Goal: Obtain resource: Obtain resource

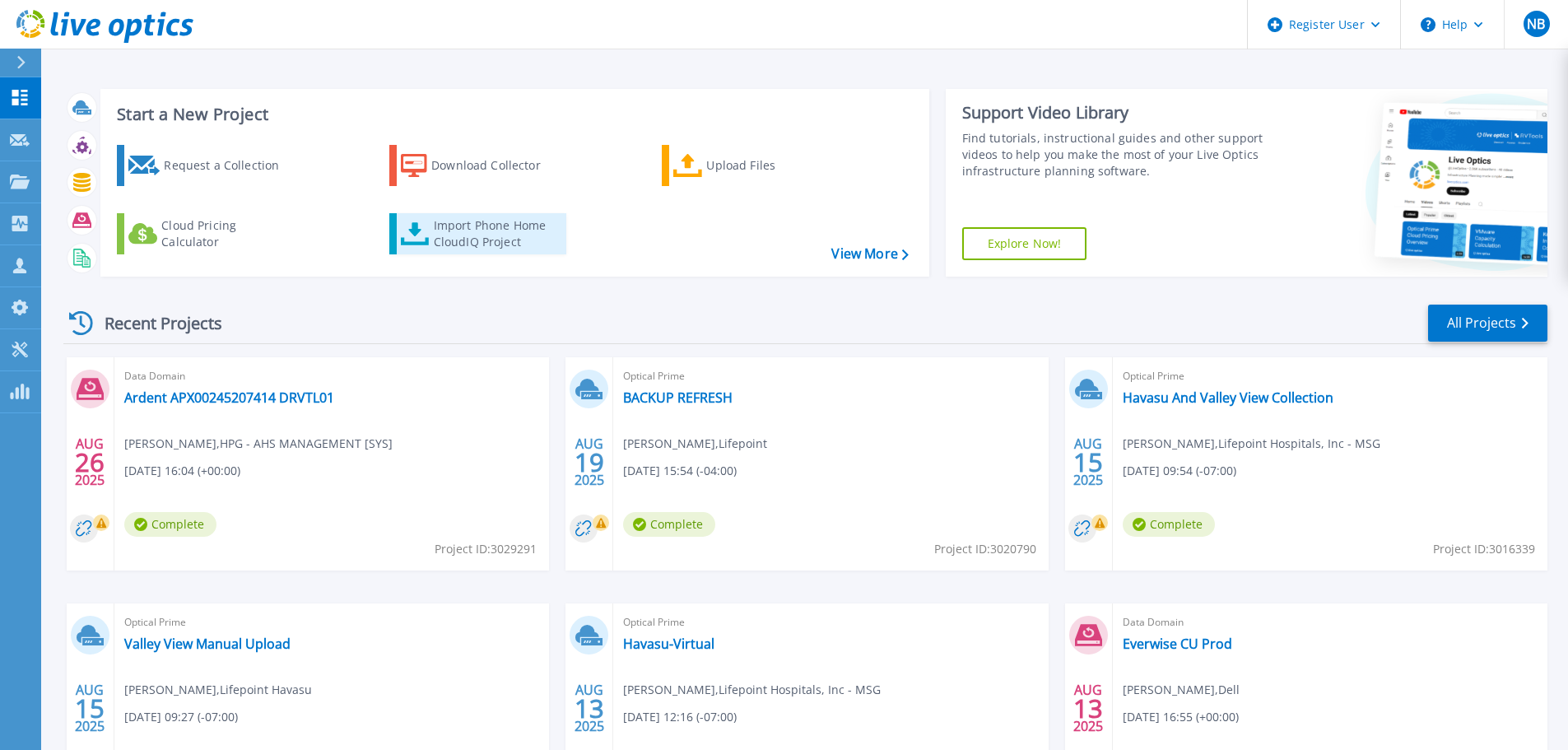
click at [503, 229] on div "Import Phone Home CloudIQ Project" at bounding box center [498, 233] width 128 height 33
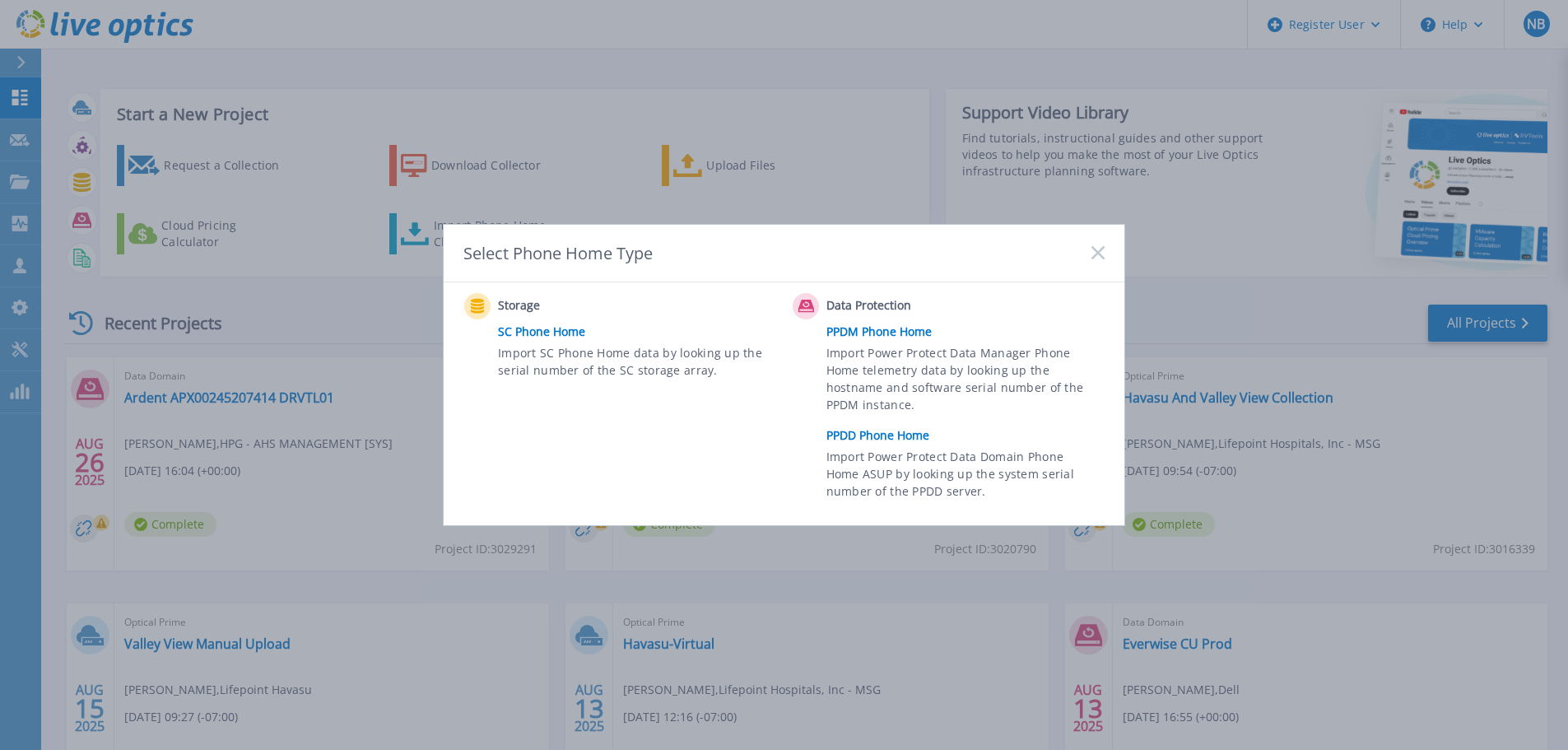
click at [904, 430] on link "PPDD Phone Home" at bounding box center [970, 435] width 286 height 25
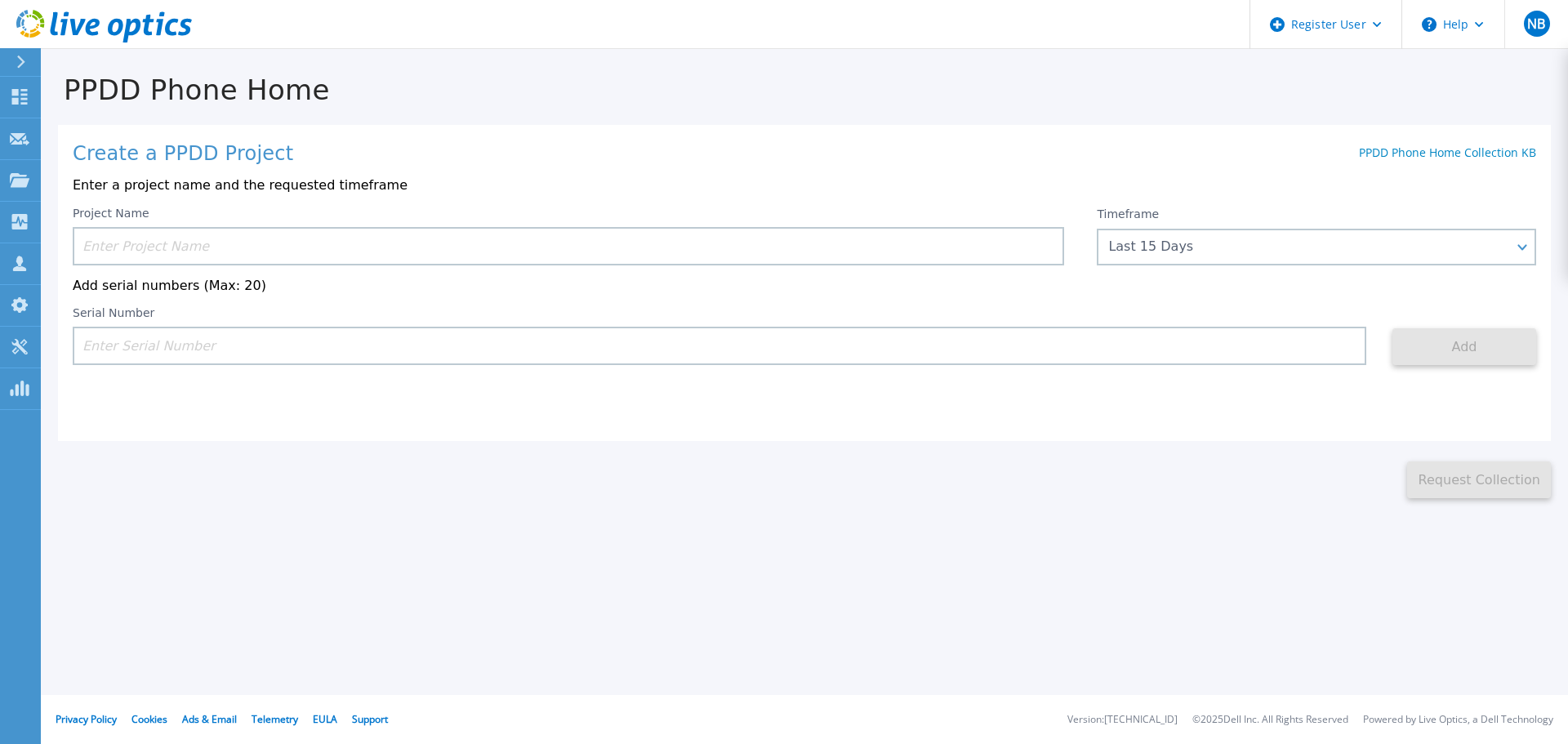
click at [374, 252] on input at bounding box center [568, 245] width 991 height 39
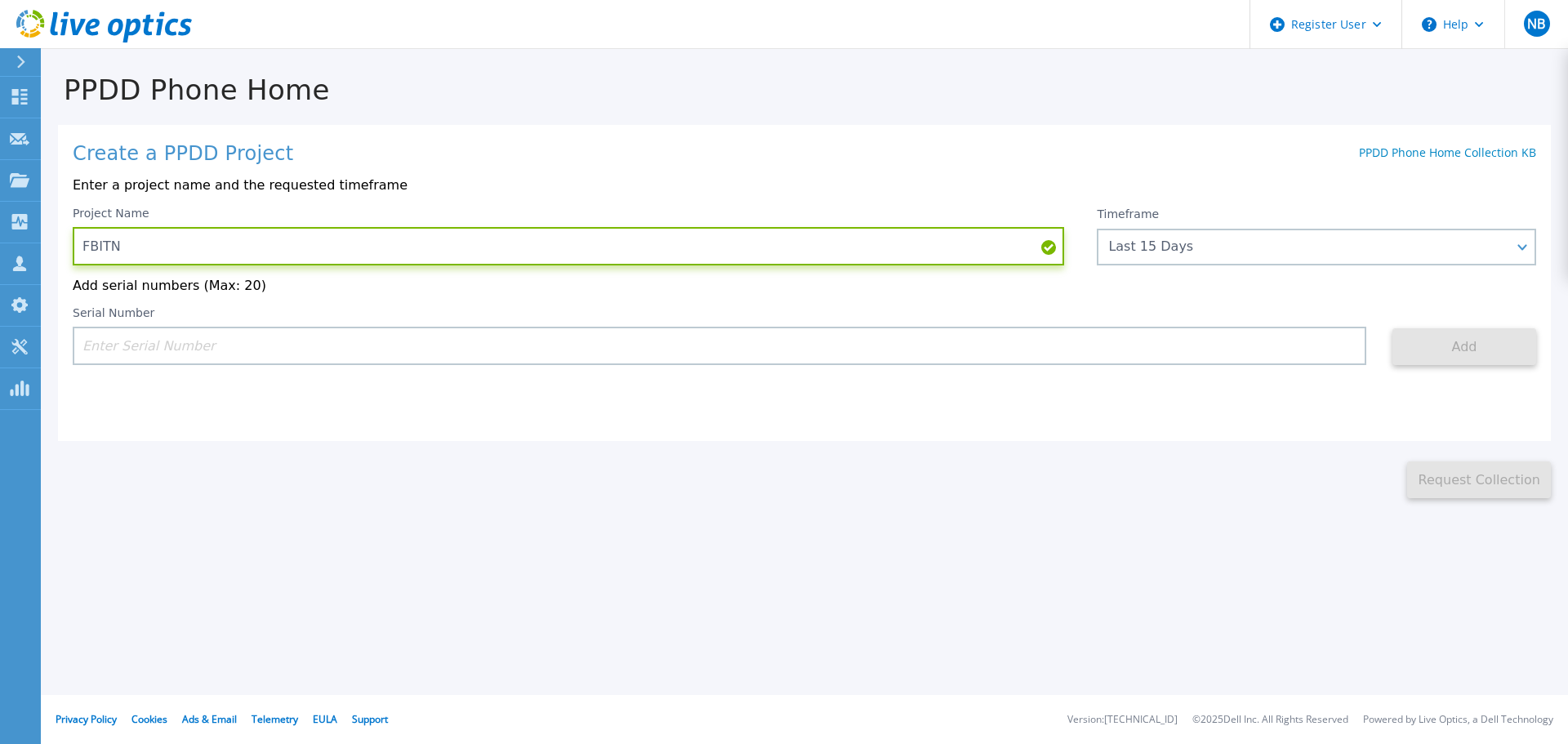
paste input "APM00211811791"
type input "FBITN APM00211811791 DD6900"
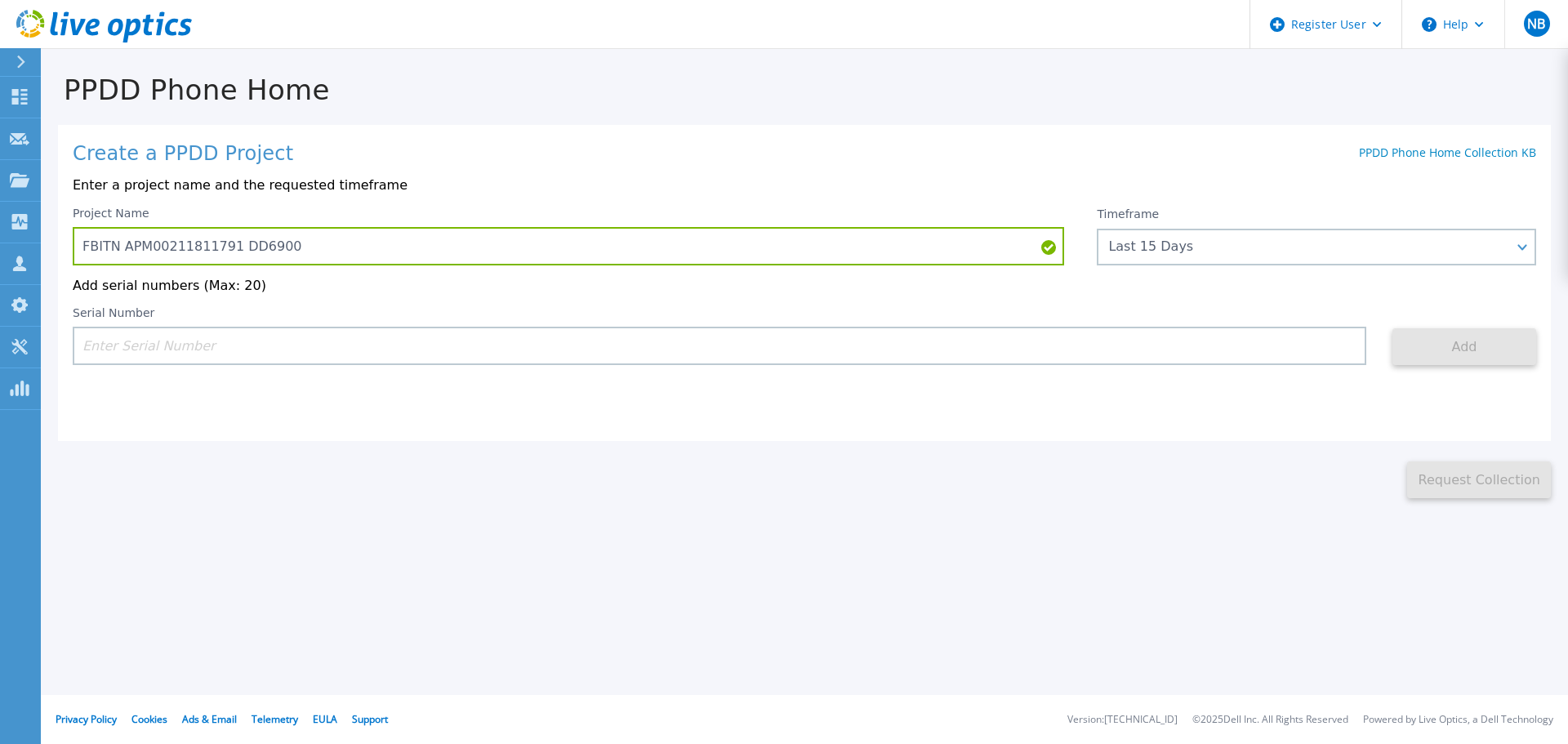
click at [398, 345] on input at bounding box center [720, 345] width 1294 height 39
paste input "APM00211811791"
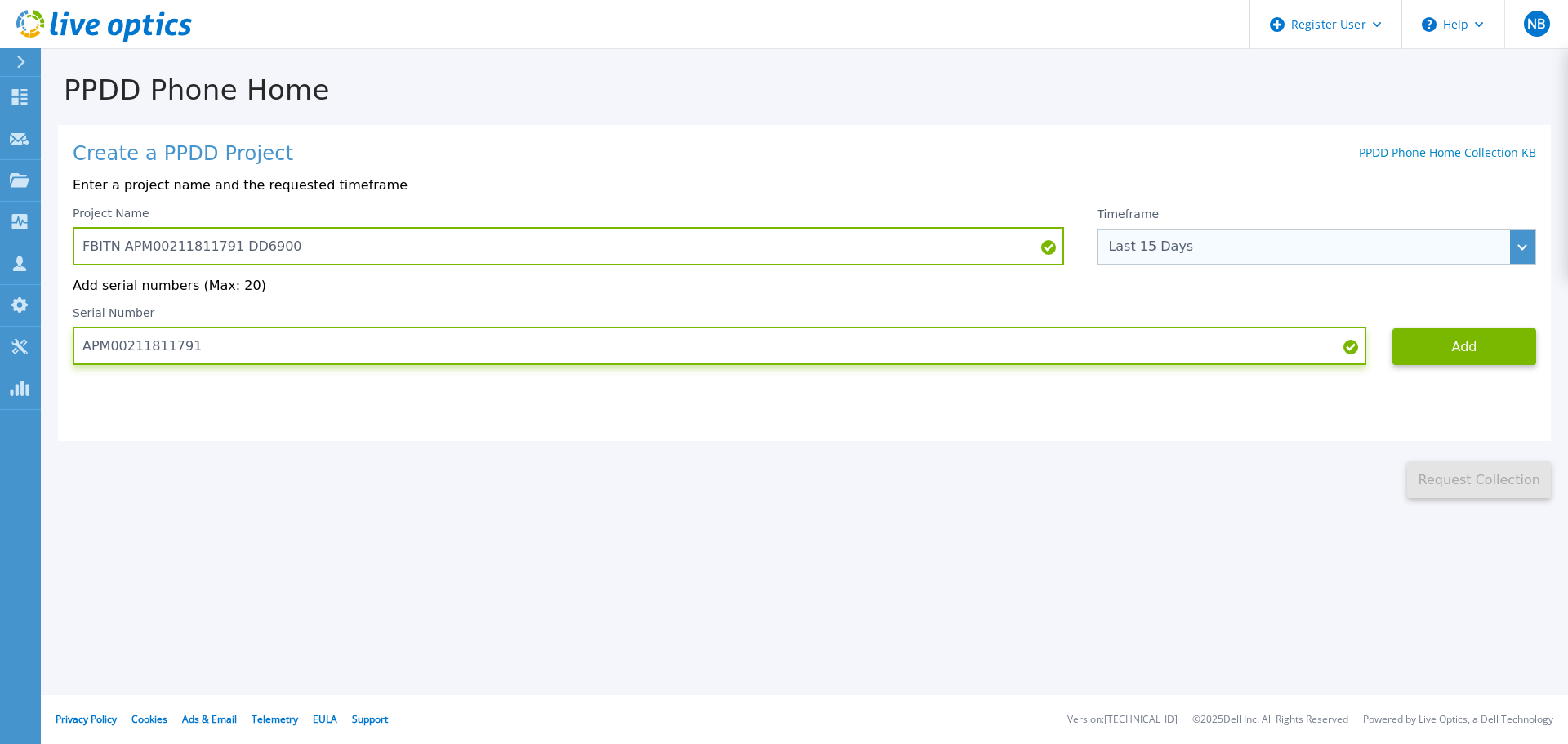
type input "APM00211811791"
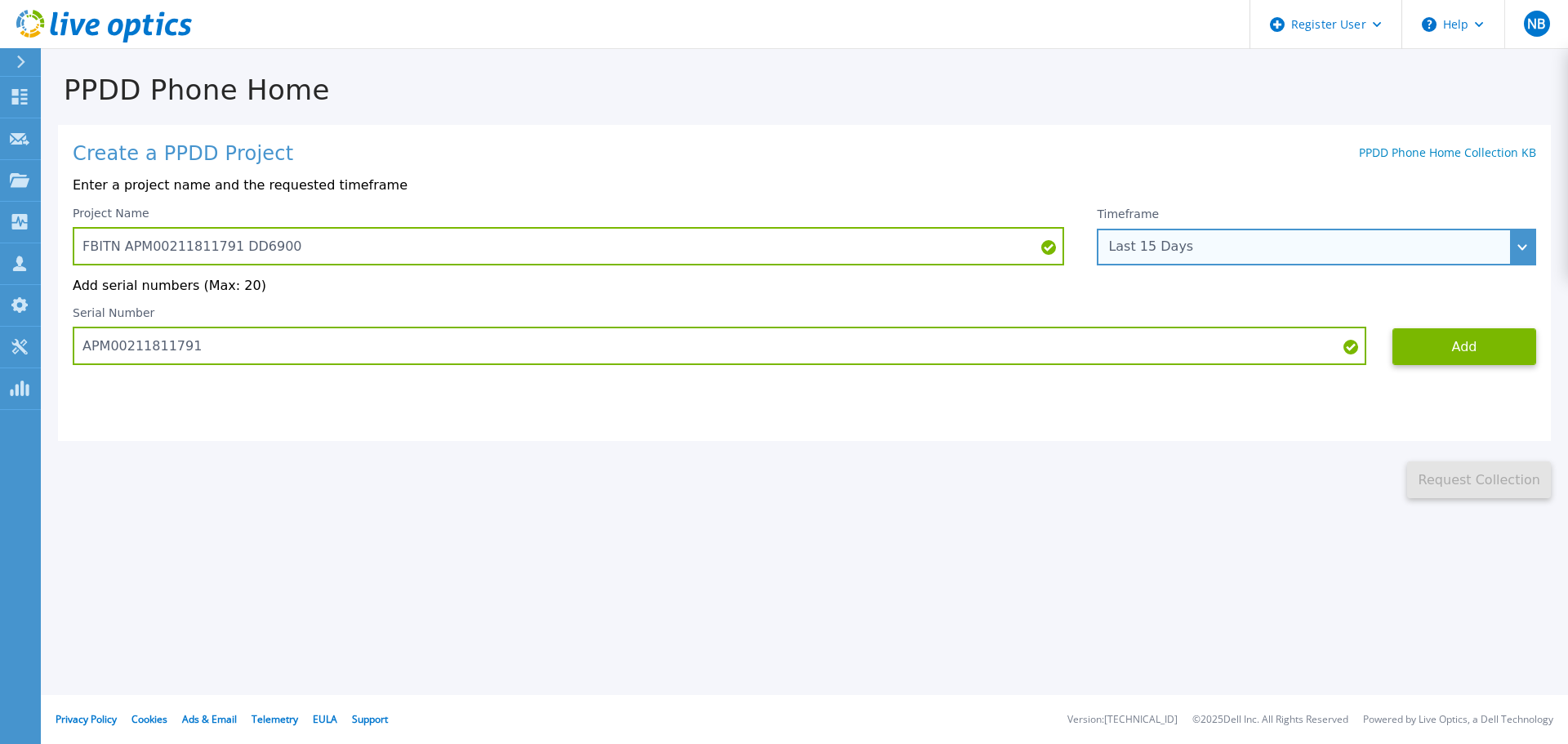
click at [1290, 249] on div "Last 15 Days" at bounding box center [1307, 246] width 399 height 15
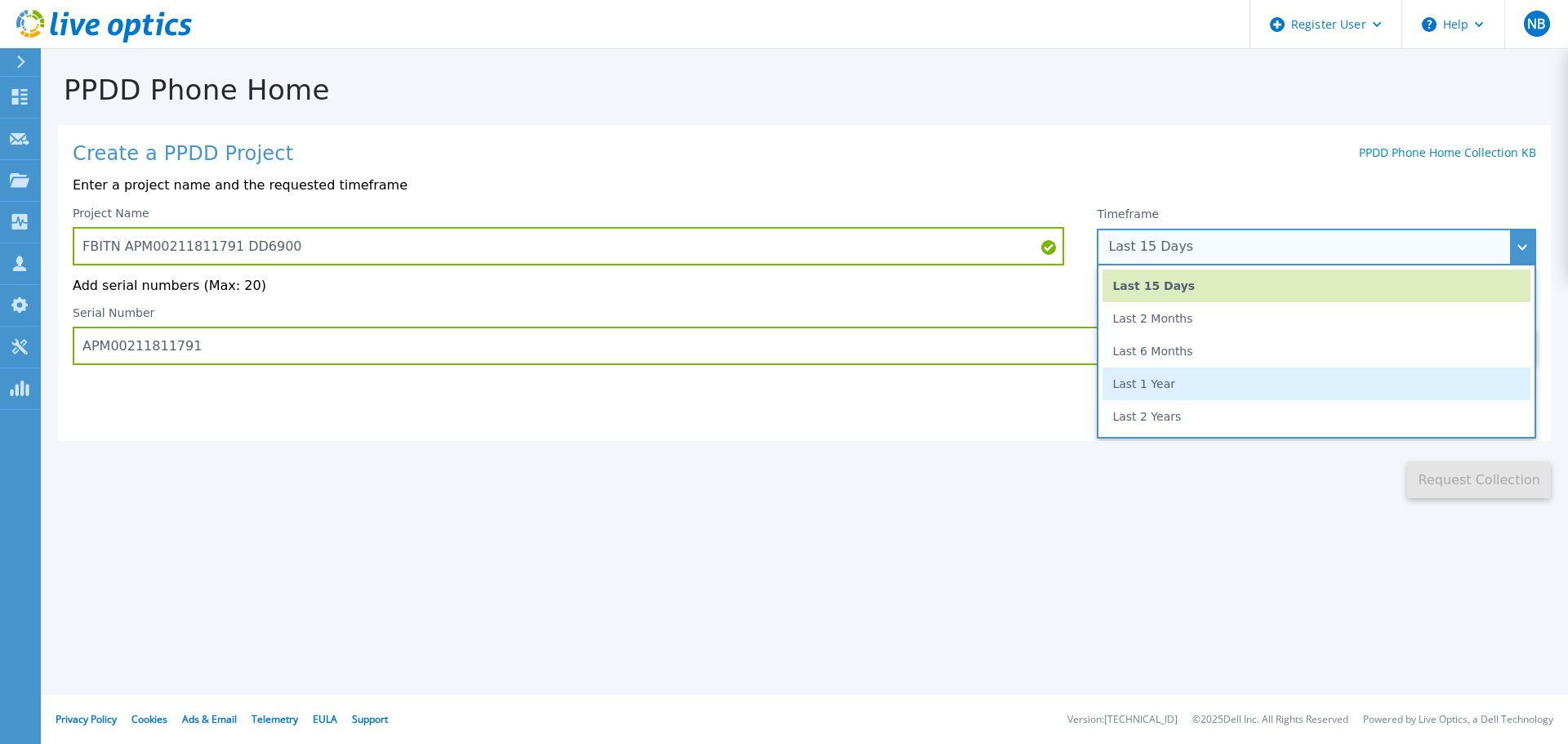
click at [1288, 388] on li "Last 1 Year" at bounding box center [1316, 384] width 428 height 33
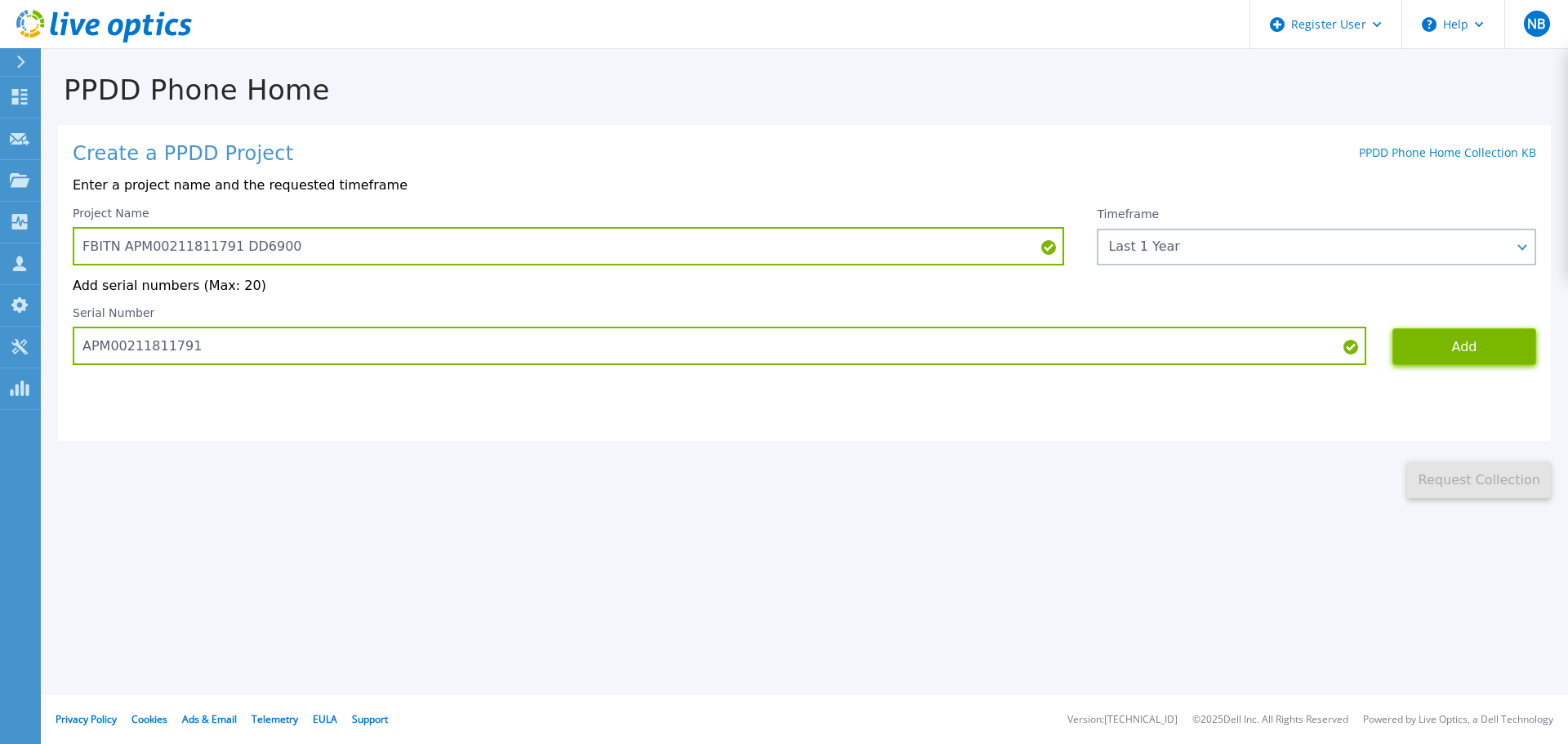
click at [1451, 355] on button "Add" at bounding box center [1465, 346] width 144 height 37
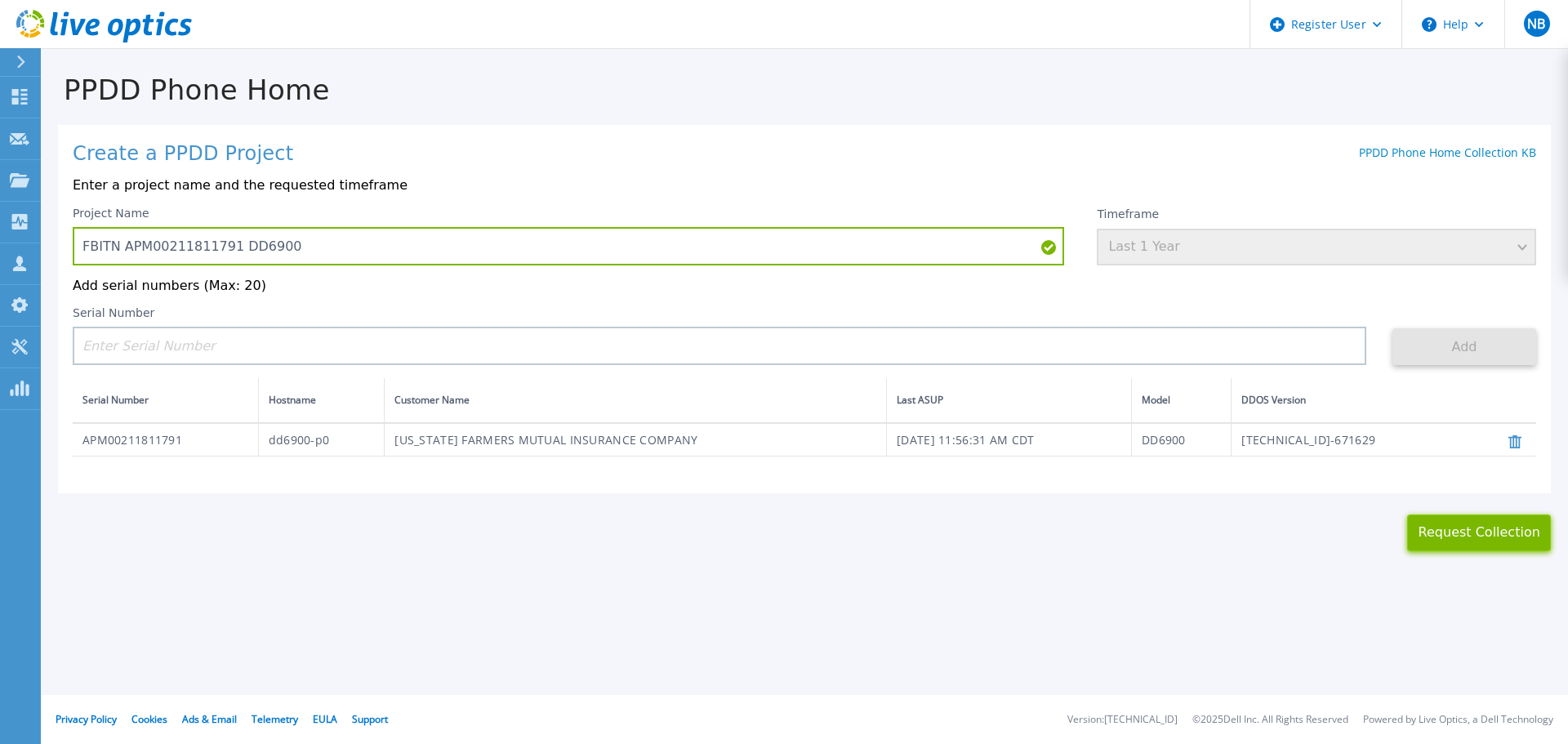
click at [1473, 538] on button "Request Collection" at bounding box center [1479, 532] width 144 height 37
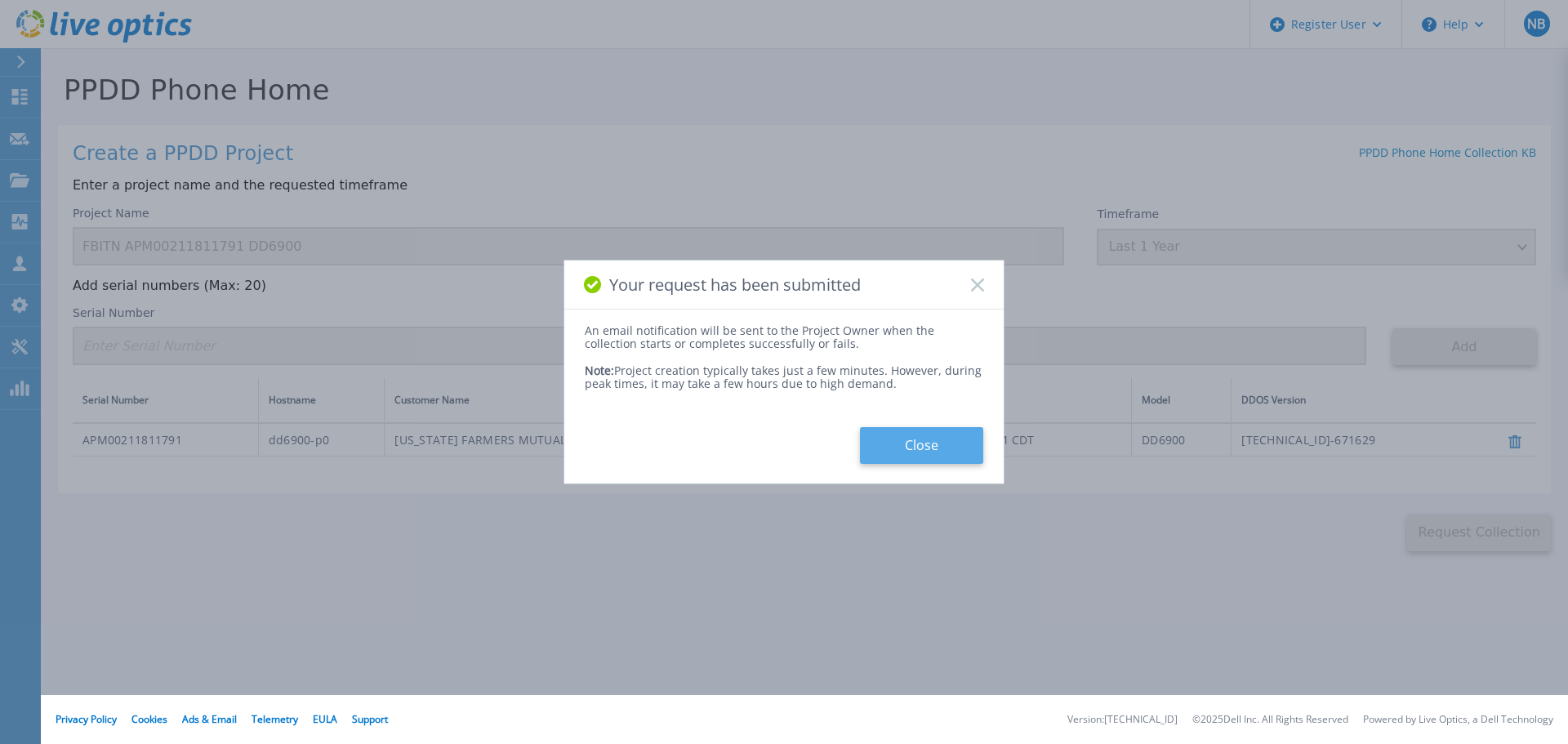
click at [932, 447] on button "Close" at bounding box center [921, 445] width 123 height 37
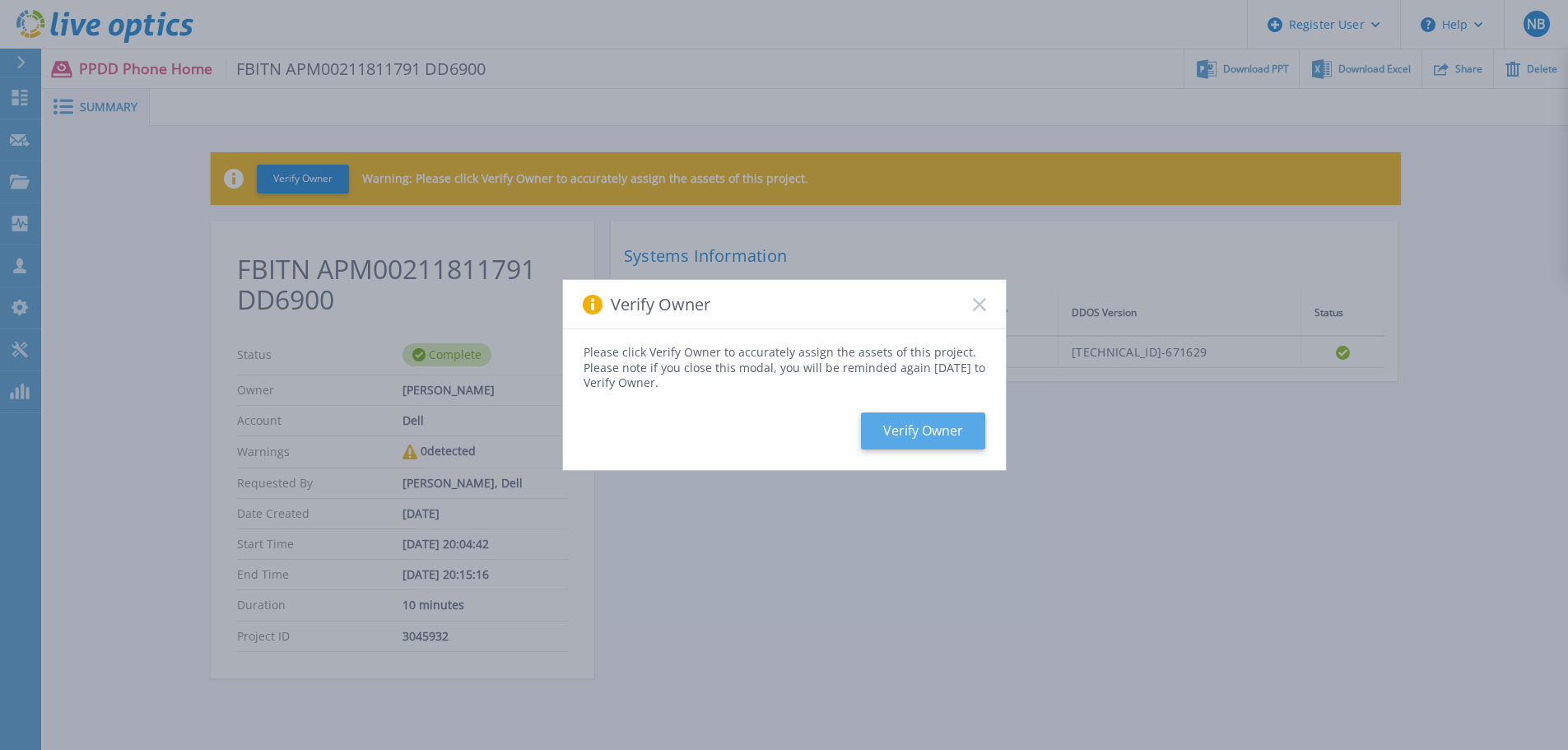
click at [945, 433] on button "Verify Owner" at bounding box center [922, 430] width 124 height 37
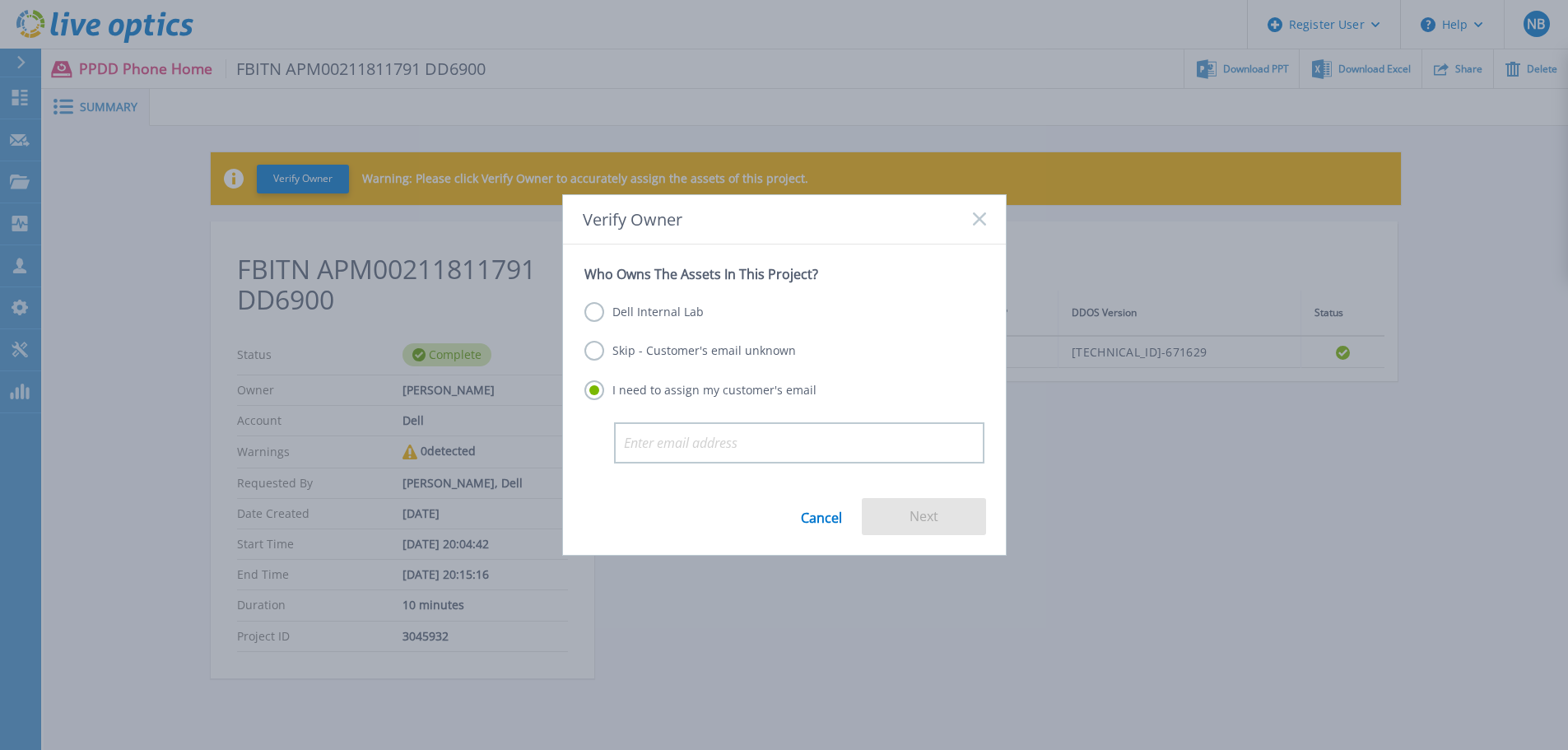
click at [702, 348] on label "Skip - Customer's email unknown" at bounding box center [690, 351] width 211 height 20
click at [0, 0] on input "Skip - Customer's email unknown" at bounding box center [0, 0] width 0 height 0
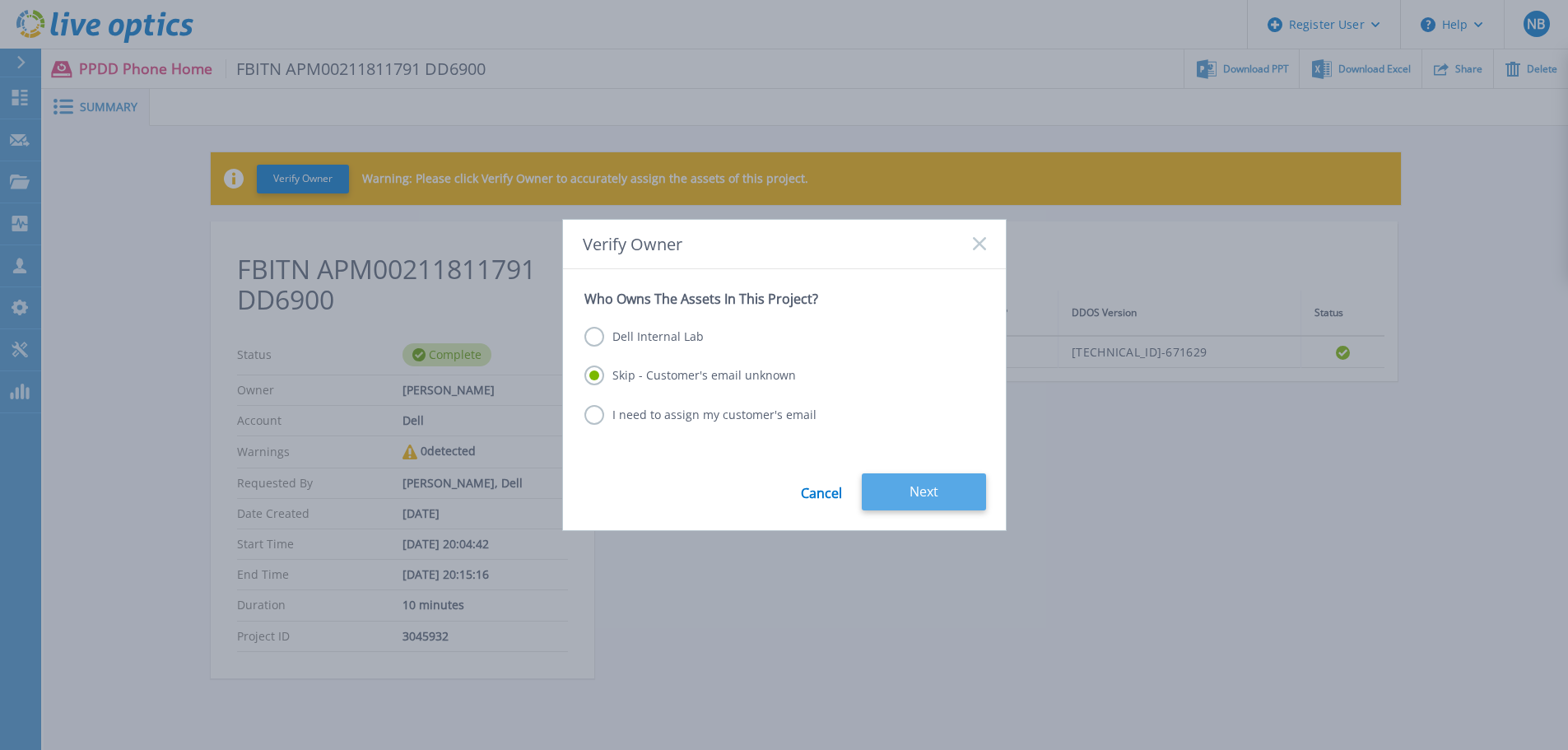
click at [957, 500] on button "Next" at bounding box center [923, 491] width 124 height 37
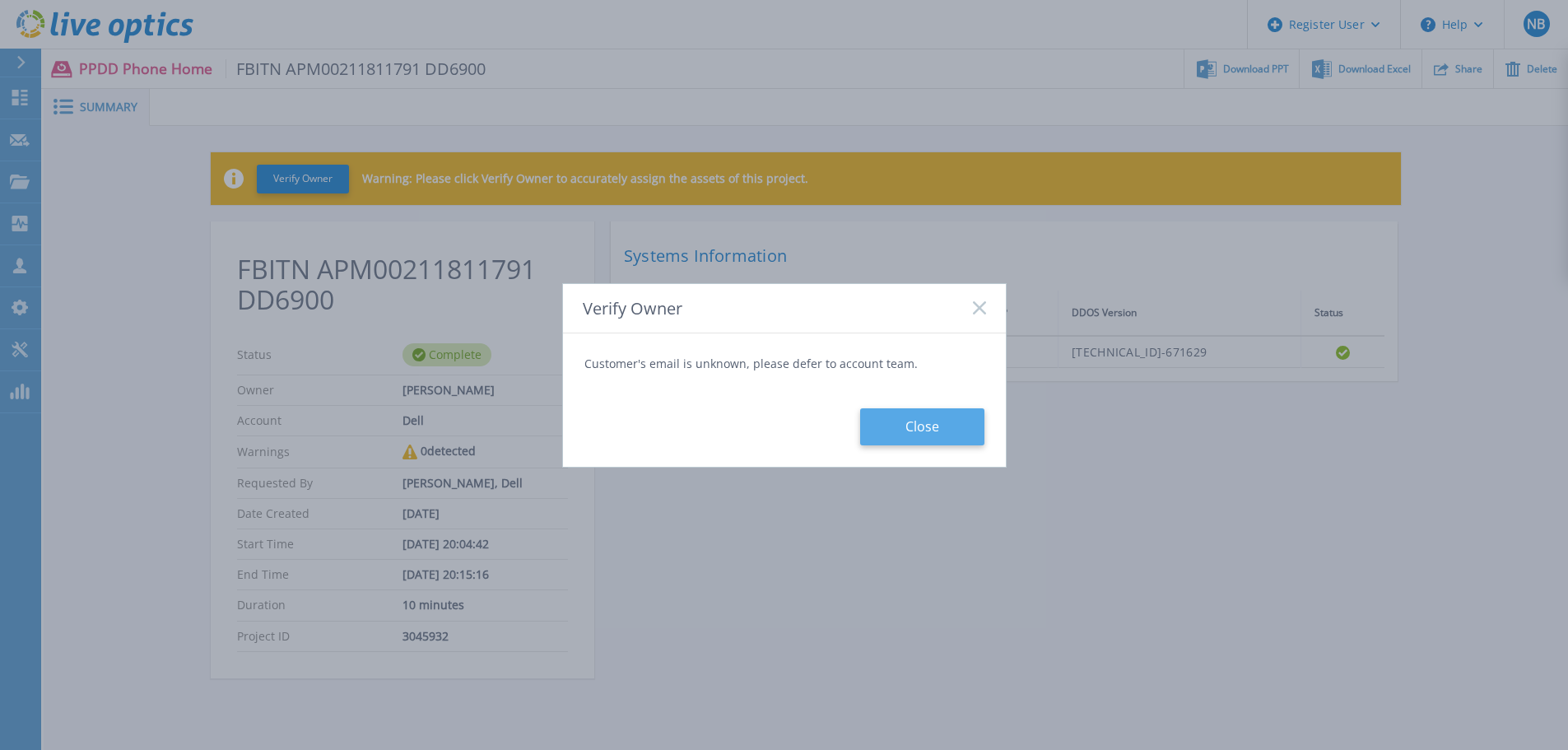
click at [911, 427] on button "Close" at bounding box center [921, 427] width 124 height 37
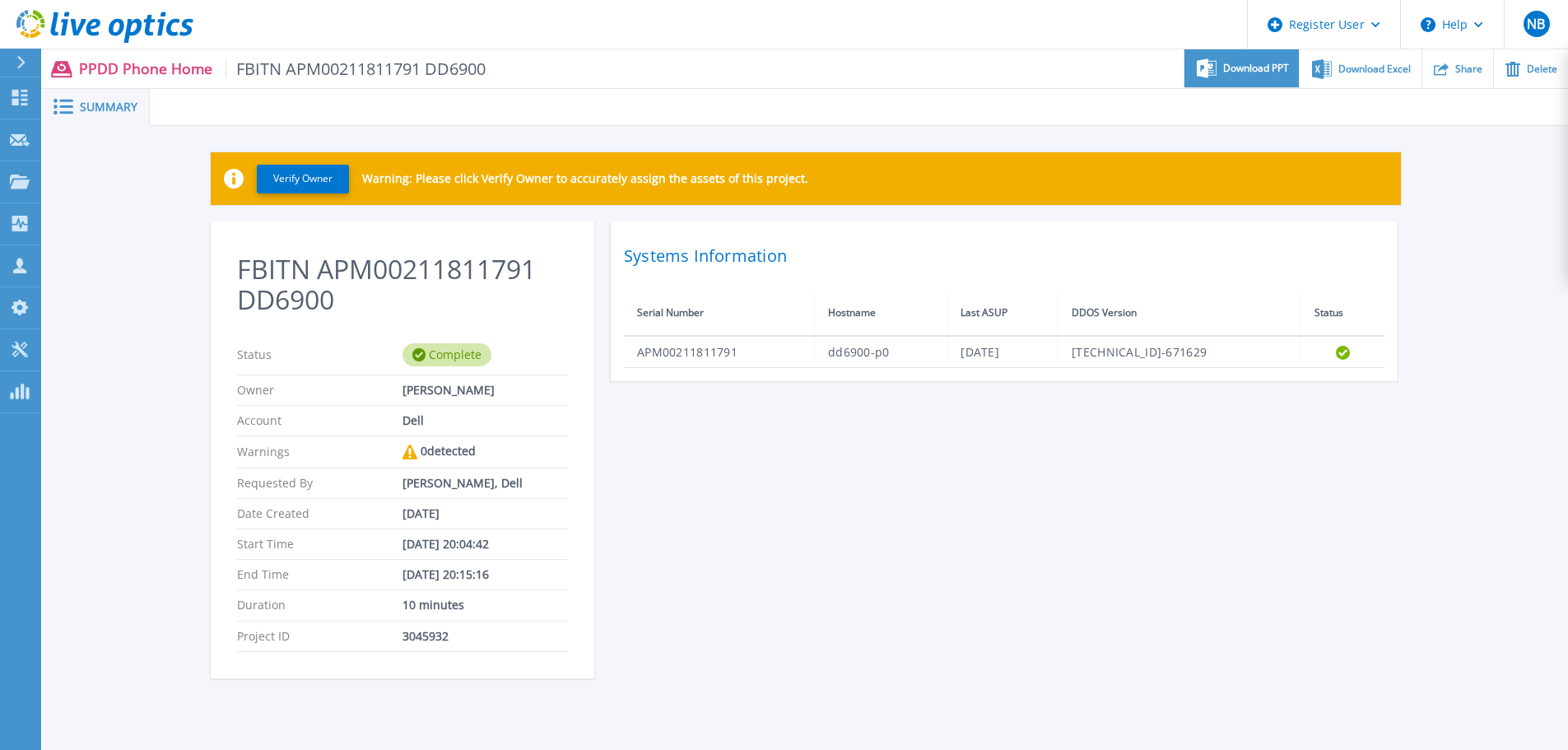
click at [1248, 68] on span "Download PPT" at bounding box center [1255, 68] width 65 height 9
